Goal: Manage account settings

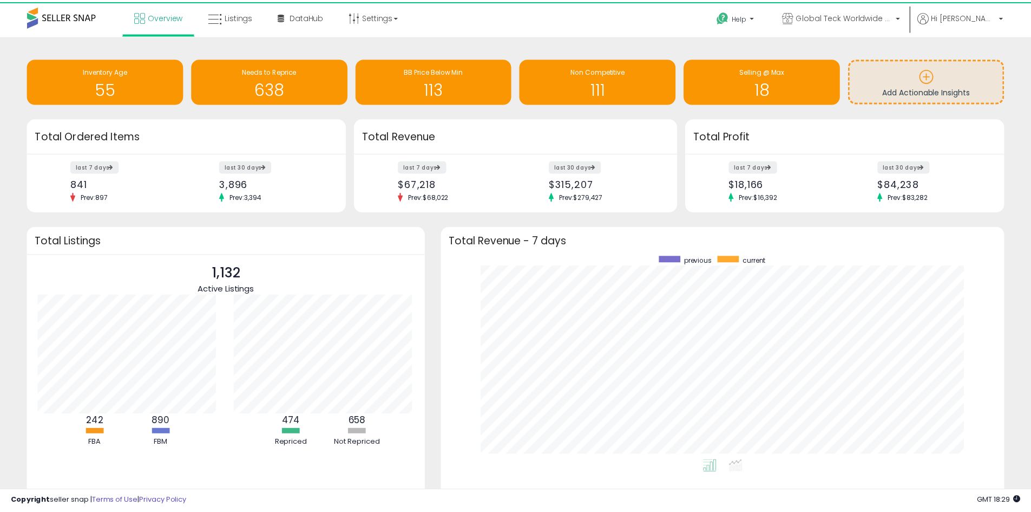
scroll to position [541155, 540819]
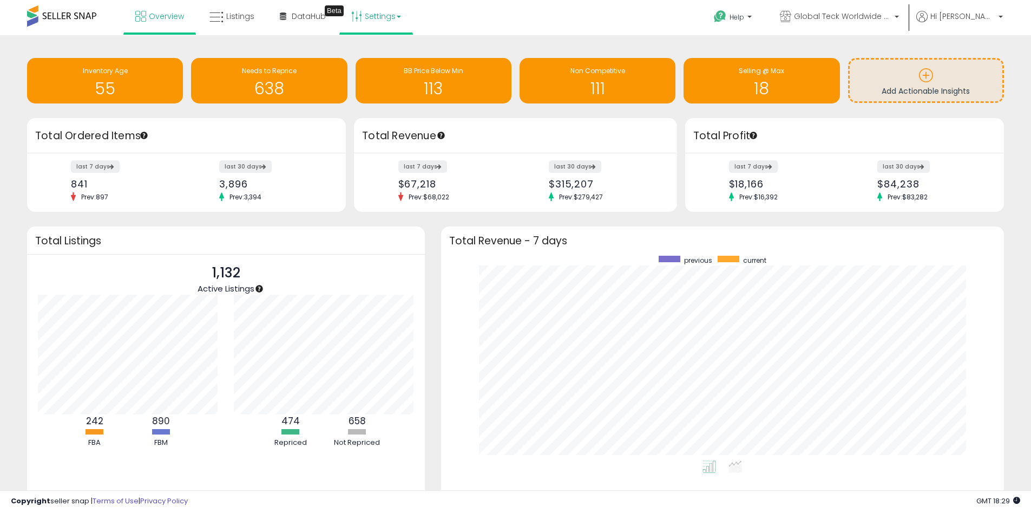
click at [387, 21] on link "Settings" at bounding box center [376, 16] width 66 height 32
click at [377, 62] on li "Store settings" at bounding box center [385, 55] width 80 height 27
click at [372, 11] on link "Settings" at bounding box center [376, 16] width 66 height 32
click at [382, 56] on link "Store settings" at bounding box center [378, 55] width 49 height 10
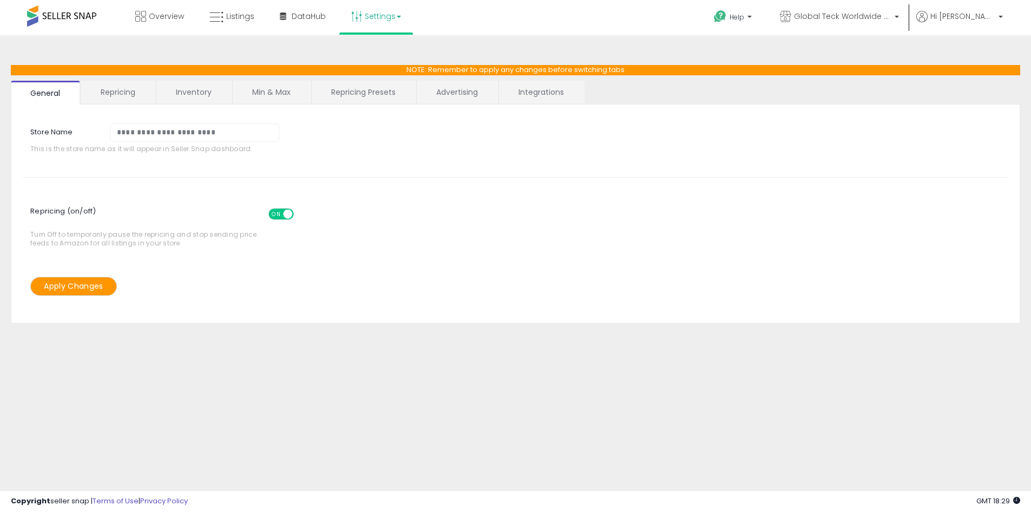
click at [537, 93] on link "Integrations" at bounding box center [541, 92] width 84 height 23
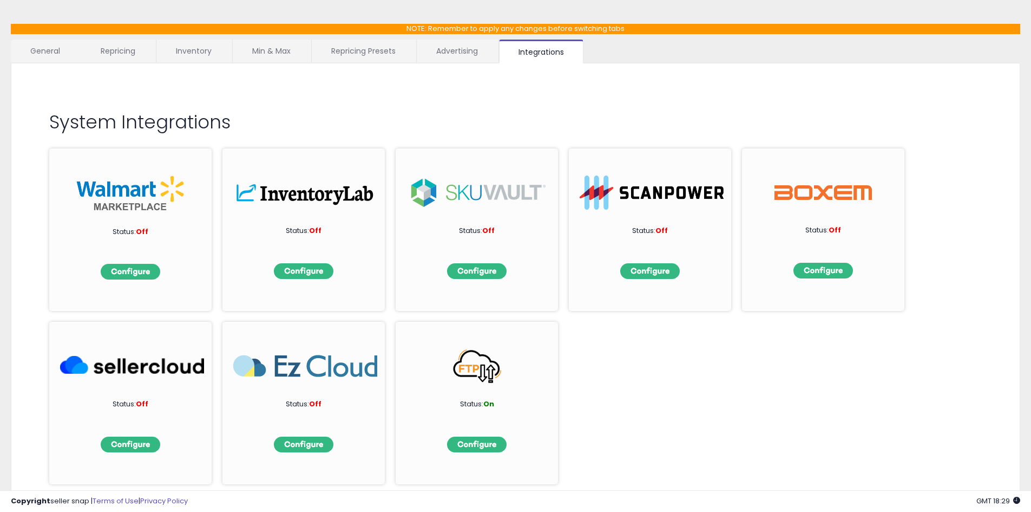
scroll to position [79, 0]
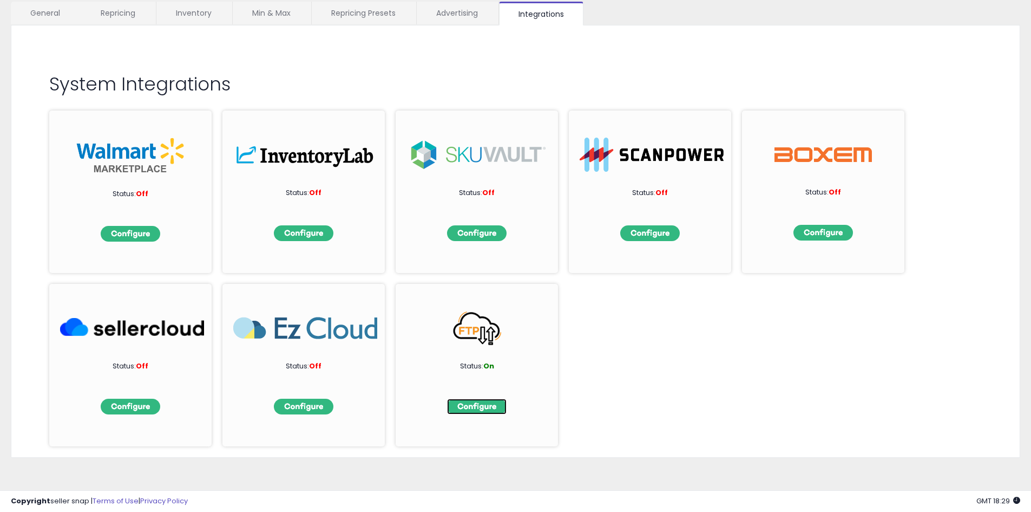
click at [470, 407] on img at bounding box center [477, 406] width 60 height 16
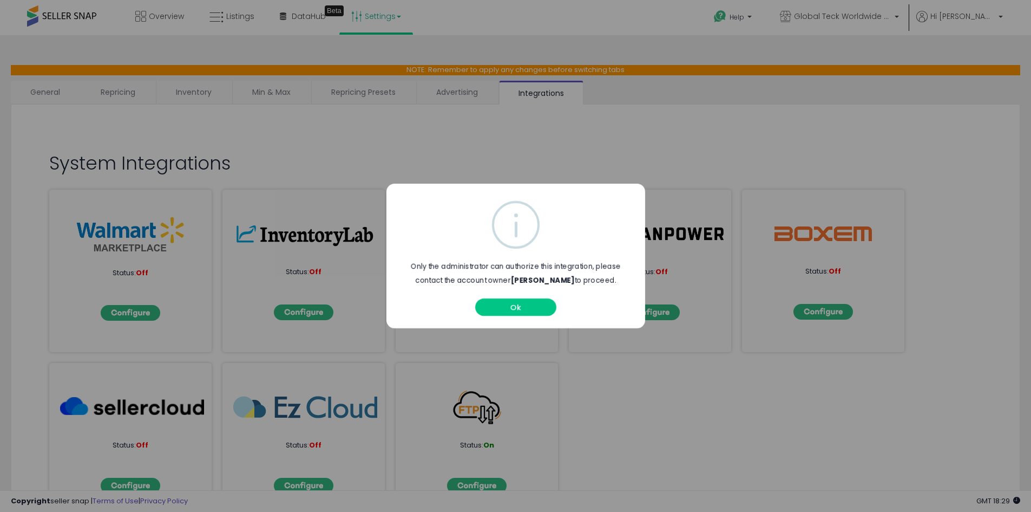
click at [535, 318] on div "Ok" at bounding box center [516, 304] width 87 height 28
click at [525, 304] on button "Ok" at bounding box center [515, 306] width 81 height 17
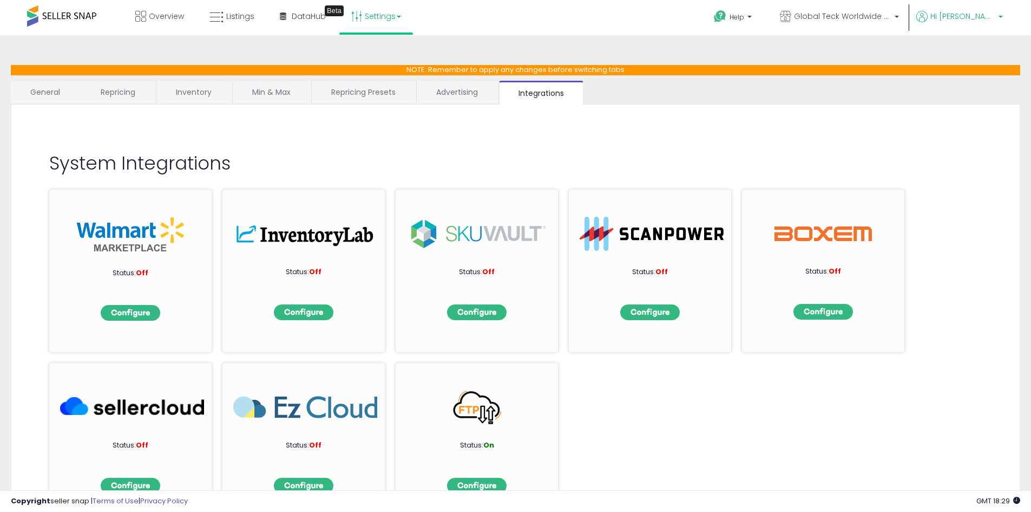
click at [985, 21] on p "Hi [PERSON_NAME]" at bounding box center [960, 18] width 87 height 14
click at [980, 91] on link "Logout" at bounding box center [981, 86] width 24 height 10
